Goal: Information Seeking & Learning: Learn about a topic

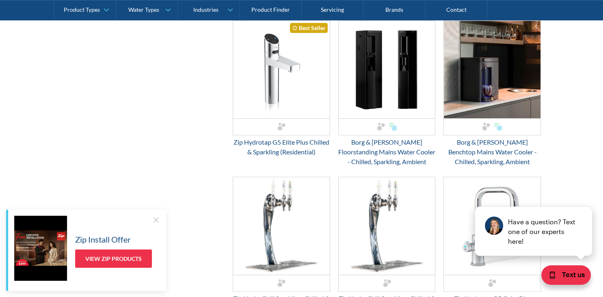
scroll to position [530, 0]
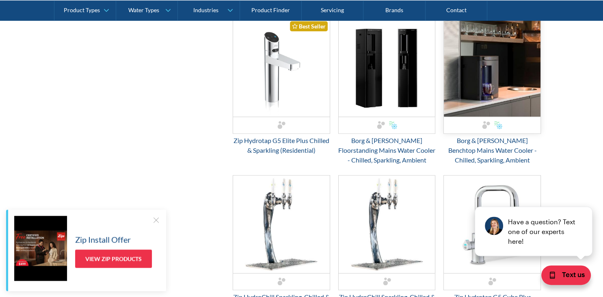
click at [492, 68] on img "Email Form 3" at bounding box center [492, 68] width 97 height 98
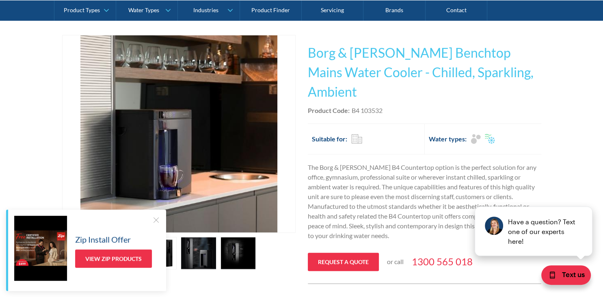
scroll to position [169, 0]
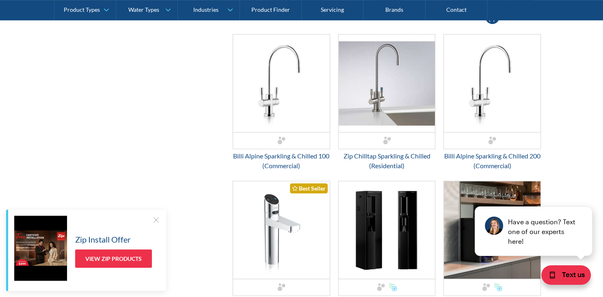
scroll to position [368, 0]
click at [372, 95] on img "Email Form 3" at bounding box center [387, 84] width 97 height 98
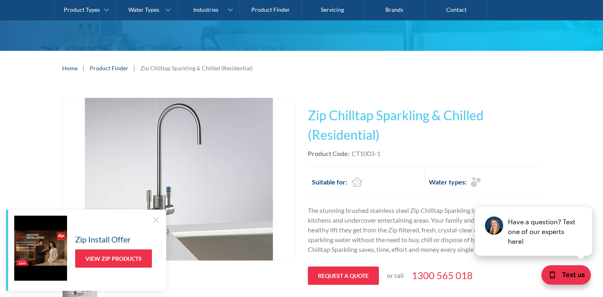
scroll to position [87, 0]
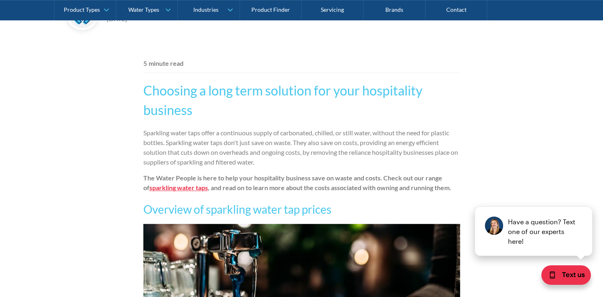
scroll to position [459, 0]
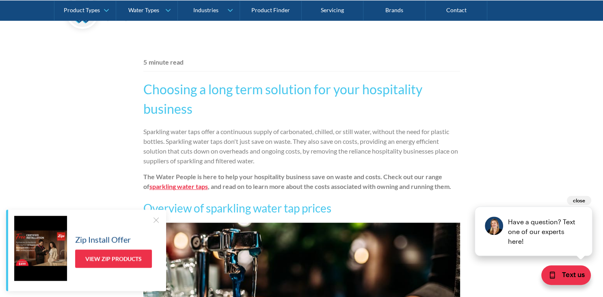
click at [579, 203] on button "close" at bounding box center [579, 200] width 24 height 9
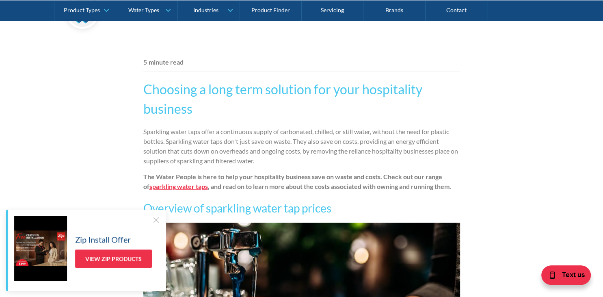
click at [156, 219] on div at bounding box center [156, 220] width 8 height 8
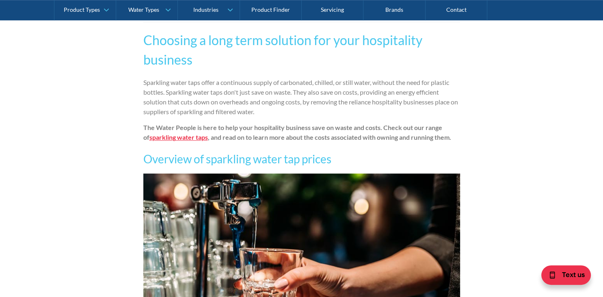
scroll to position [511, 0]
